Goal: Transaction & Acquisition: Purchase product/service

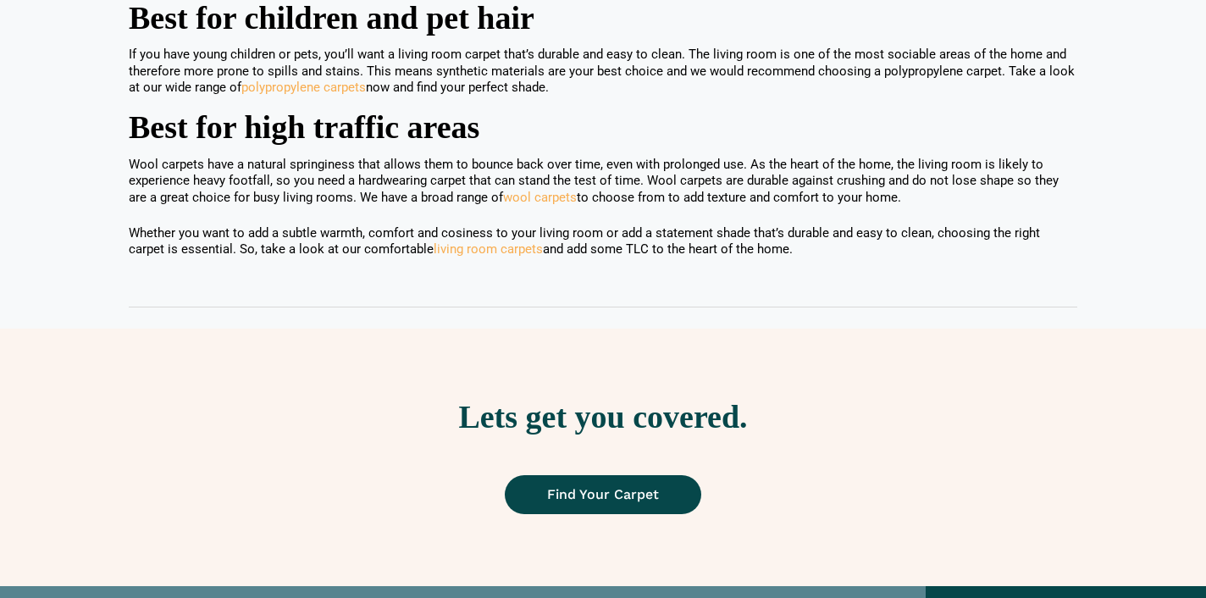
scroll to position [2186, 0]
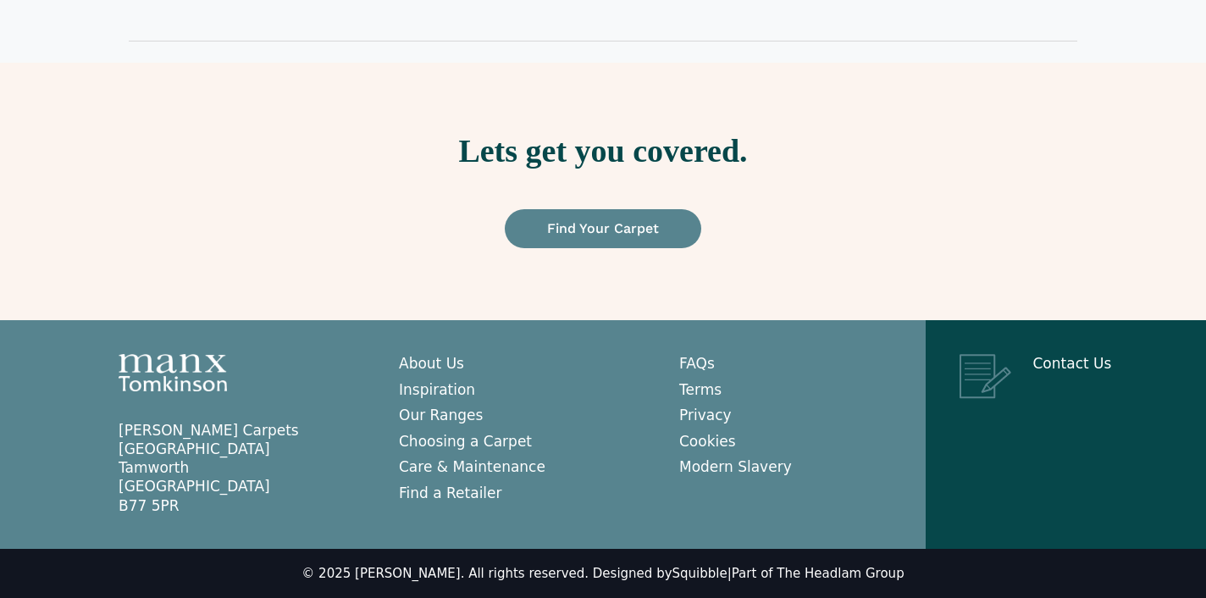
click at [599, 230] on span "Find Your Carpet" at bounding box center [603, 229] width 112 height 14
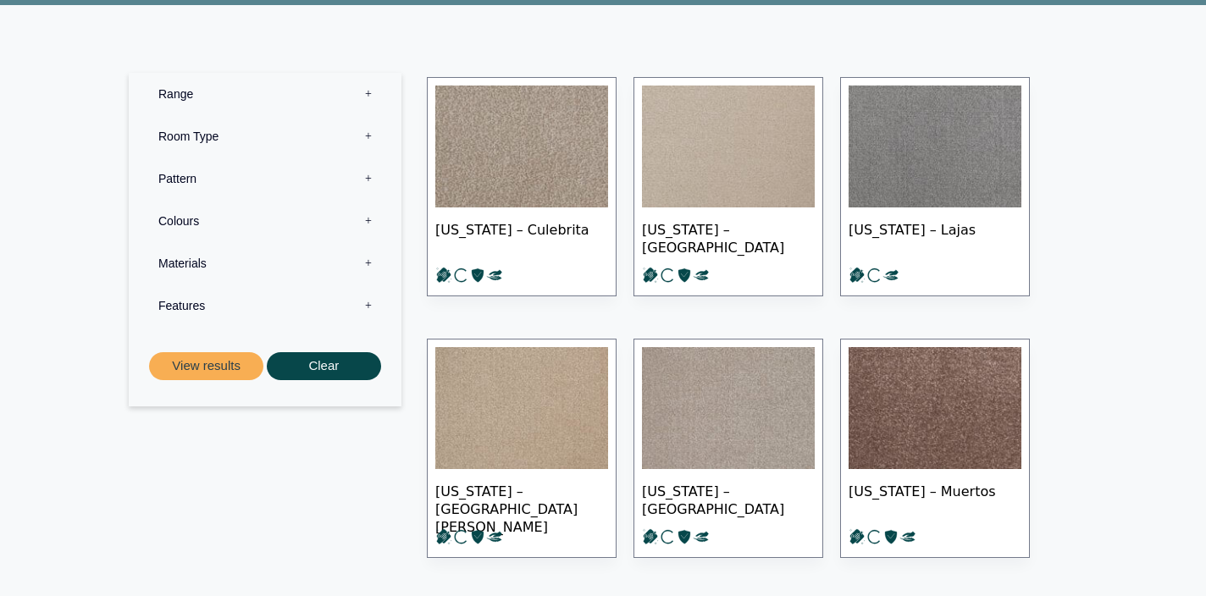
scroll to position [235, 0]
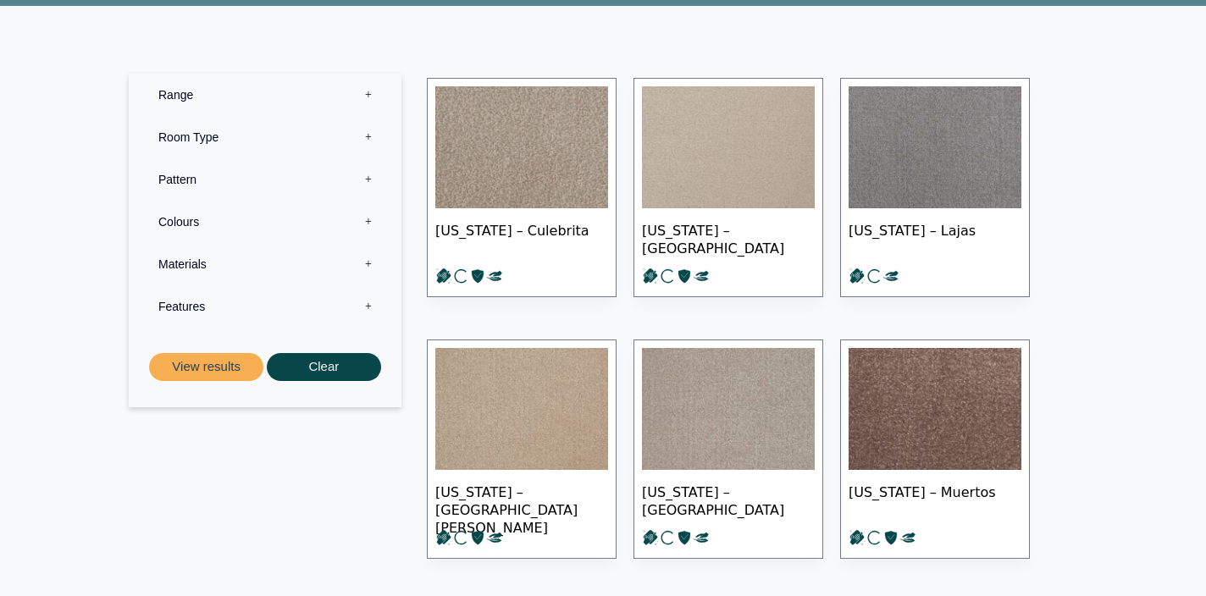
click at [366, 133] on label "Room Type 0" at bounding box center [264, 137] width 247 height 42
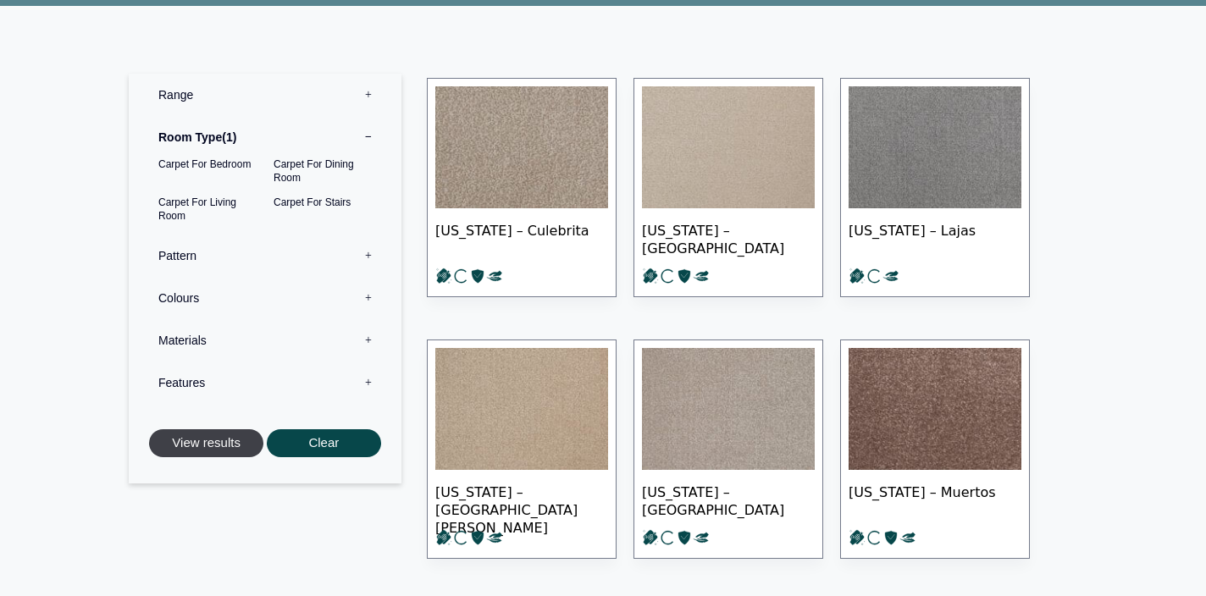
click at [201, 435] on button "View results" at bounding box center [206, 443] width 114 height 28
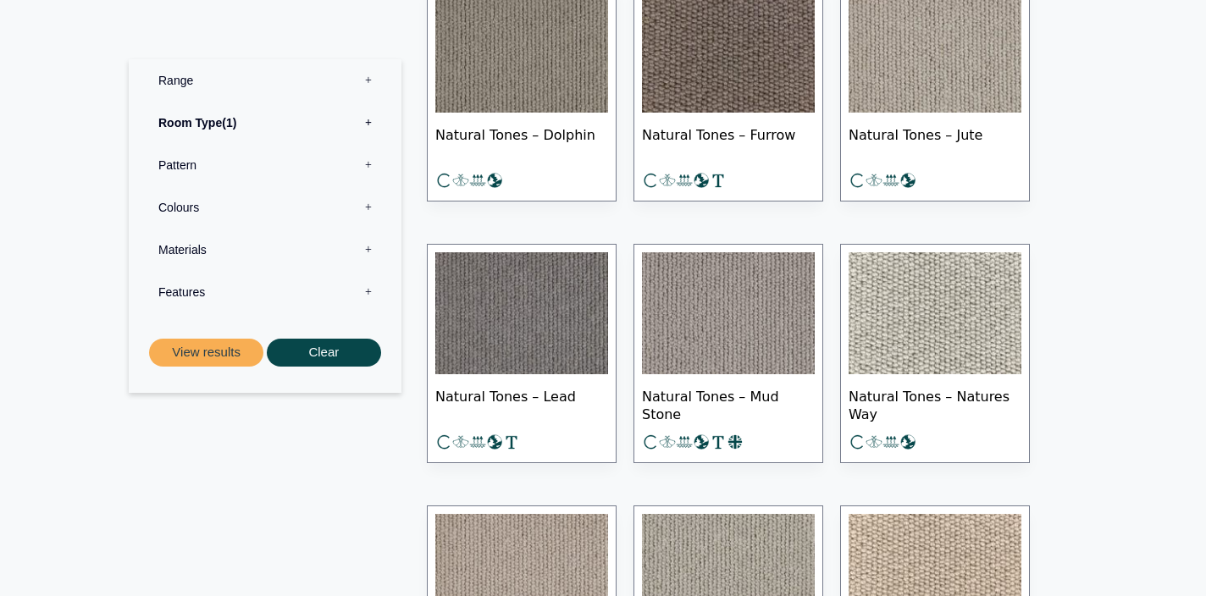
scroll to position [11476, 0]
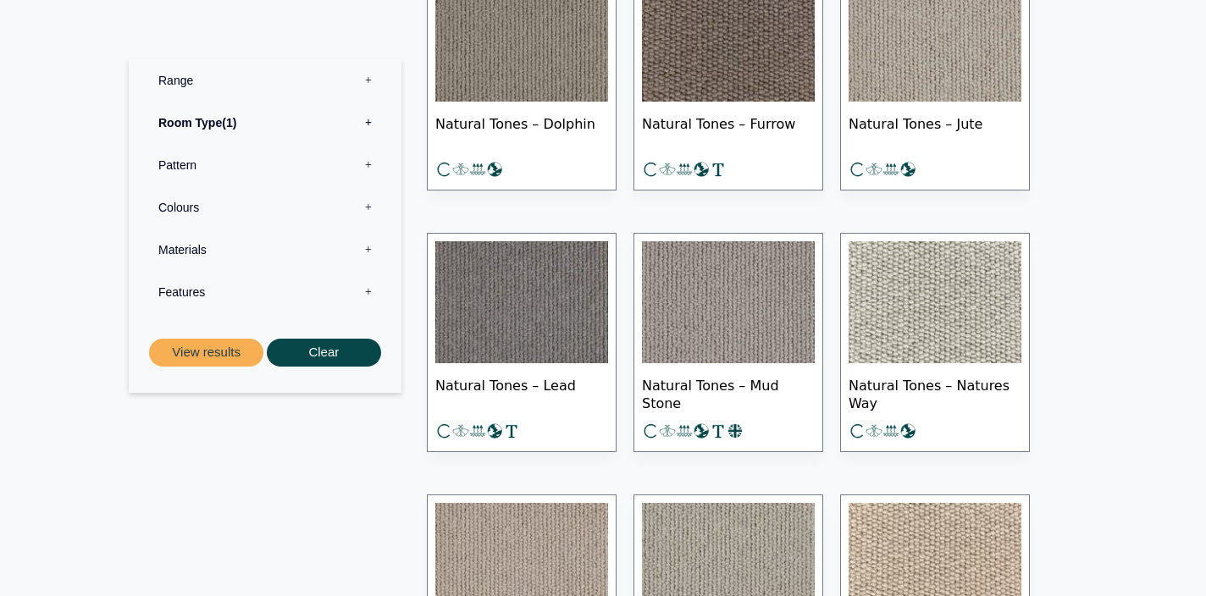
click at [689, 63] on img at bounding box center [728, 41] width 173 height 122
